Goal: Task Accomplishment & Management: Use online tool/utility

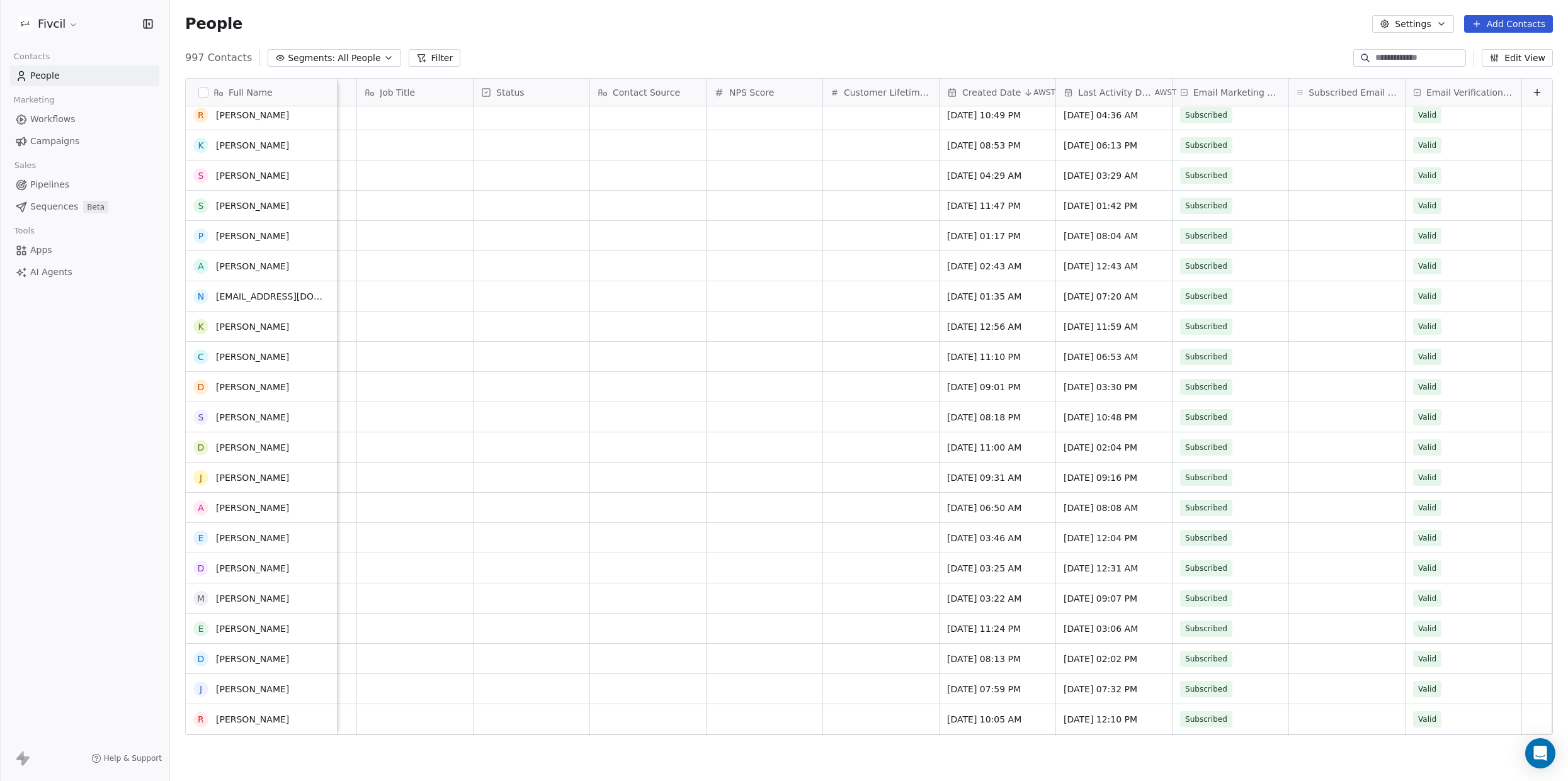
scroll to position [6413, 0]
click at [57, 116] on span "Workflows" at bounding box center [53, 119] width 45 height 13
click at [58, 122] on span "Workflows" at bounding box center [53, 119] width 45 height 13
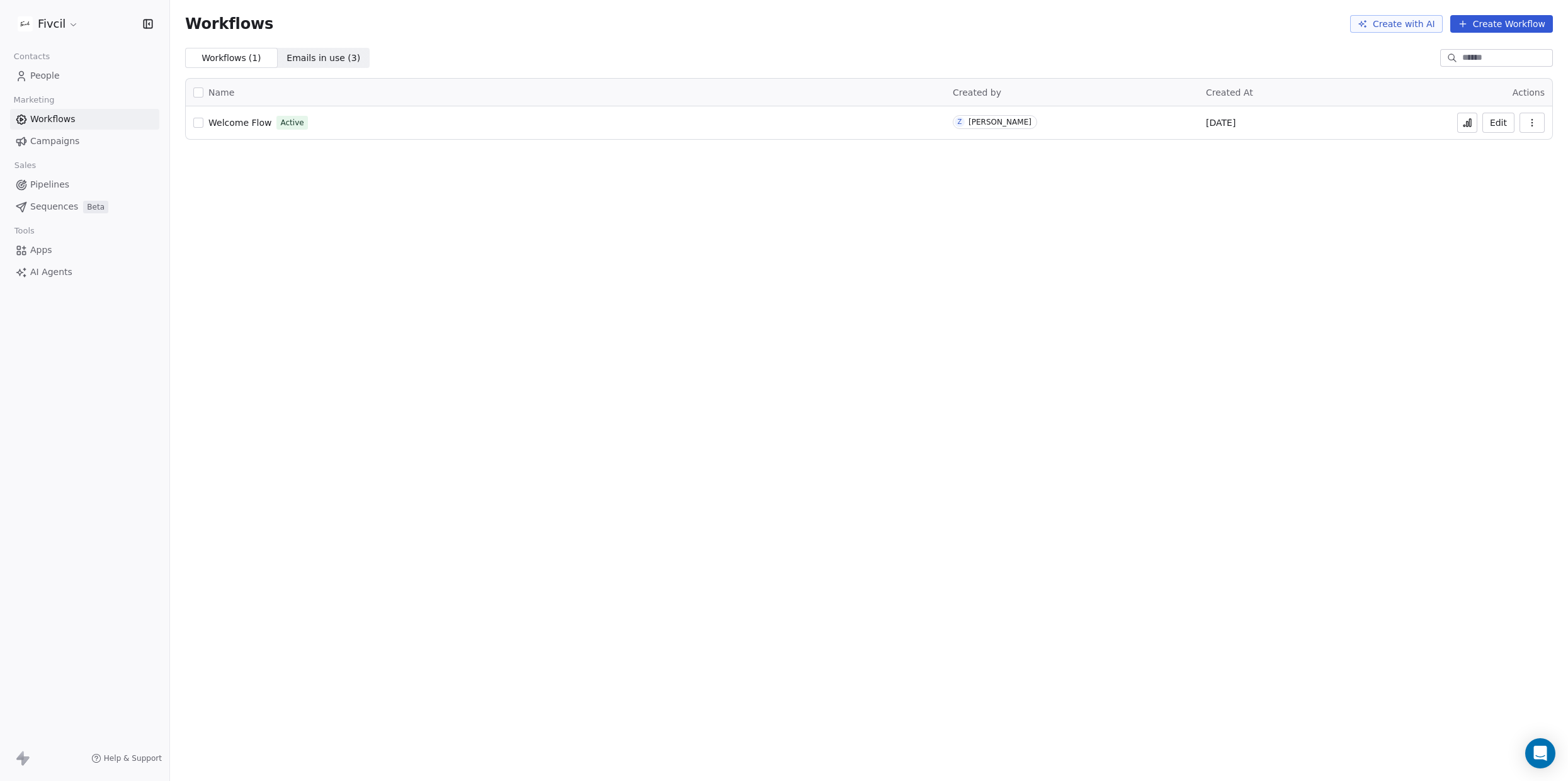
click at [227, 122] on span "Welcome Flow" at bounding box center [240, 123] width 63 height 10
click at [244, 122] on span "Welcome Flow" at bounding box center [240, 123] width 63 height 10
click at [1497, 121] on button "Edit" at bounding box center [1498, 123] width 32 height 20
click at [242, 120] on span "Welcome Flow" at bounding box center [240, 123] width 63 height 10
click at [246, 121] on span "Welcome Flow" at bounding box center [240, 123] width 63 height 10
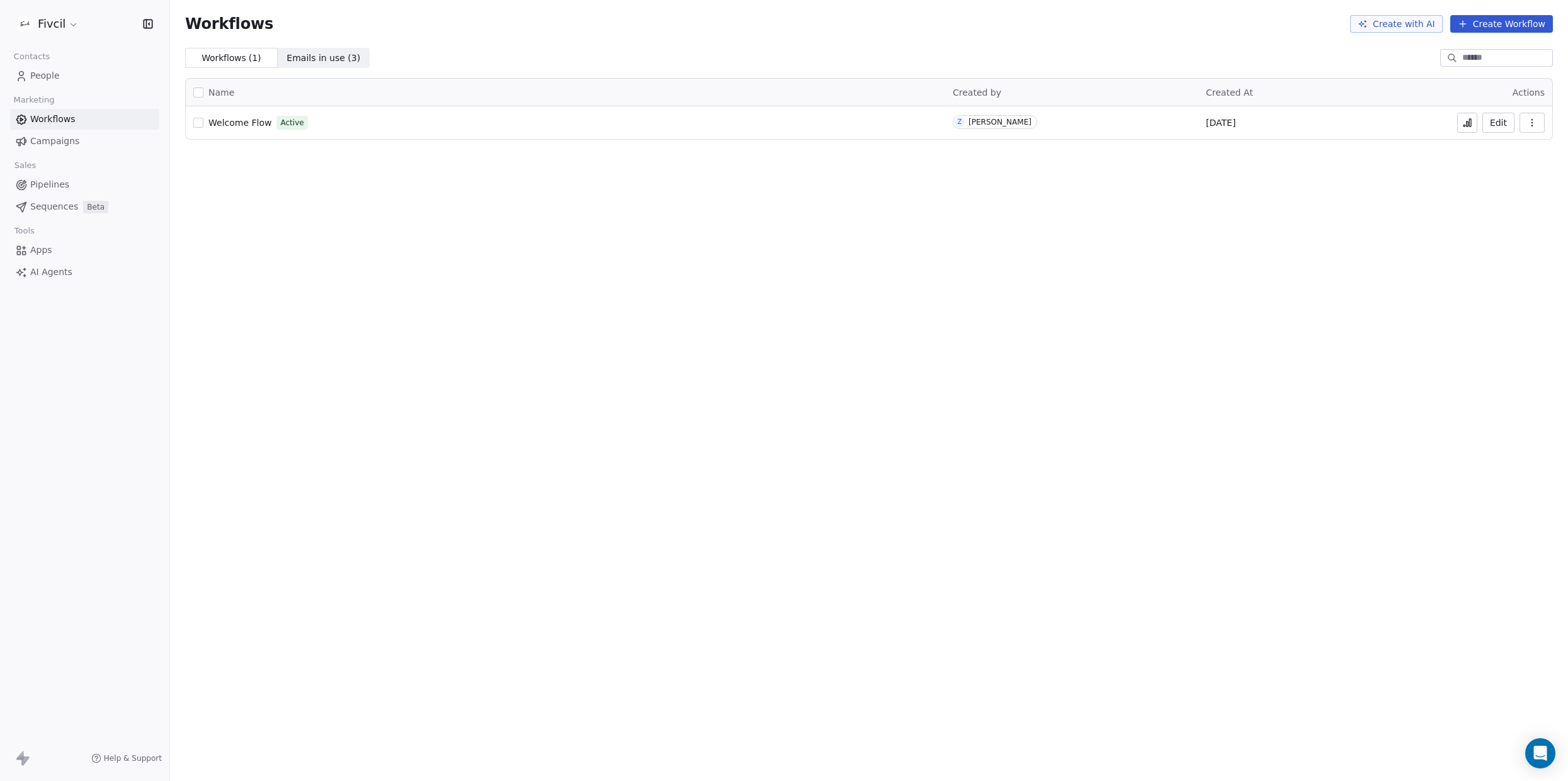
click at [930, 366] on div "Workflows Create with AI Create Workflow Workflows ( 1 ) Workflows ( 1 ) Emails…" at bounding box center [869, 390] width 1398 height 781
click at [966, 464] on div "Workflows Create with AI Create Workflow Workflows ( 1 ) Workflows ( 1 ) Emails…" at bounding box center [869, 390] width 1398 height 781
